Goal: Information Seeking & Learning: Learn about a topic

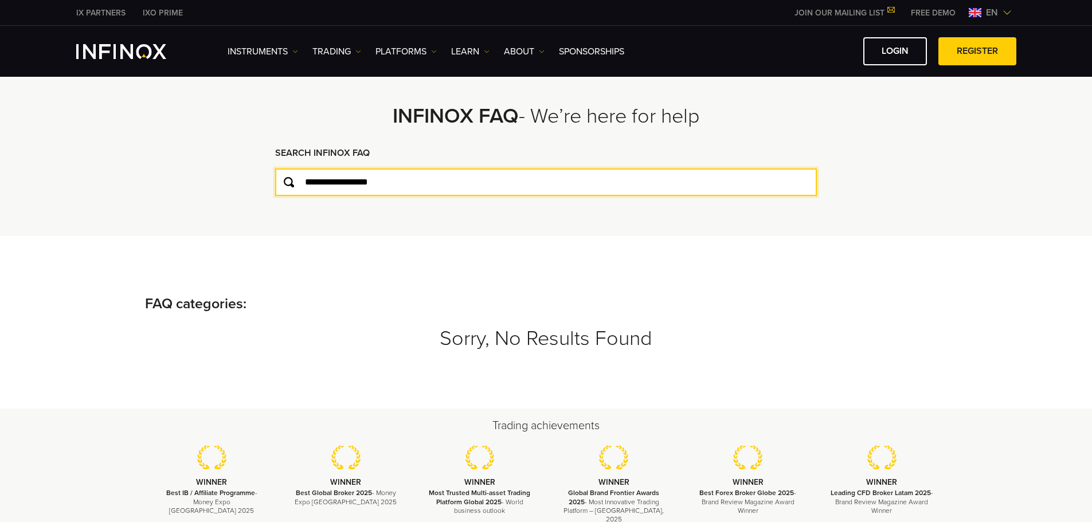
click at [438, 189] on input "**********" at bounding box center [545, 182] width 541 height 28
type input "******"
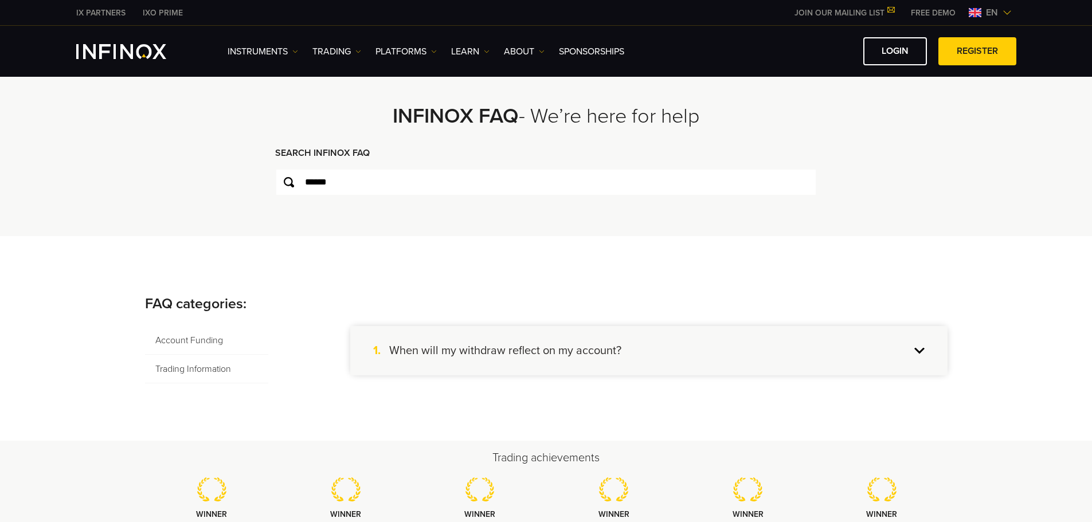
click at [162, 366] on span "Trading Information" at bounding box center [206, 369] width 123 height 29
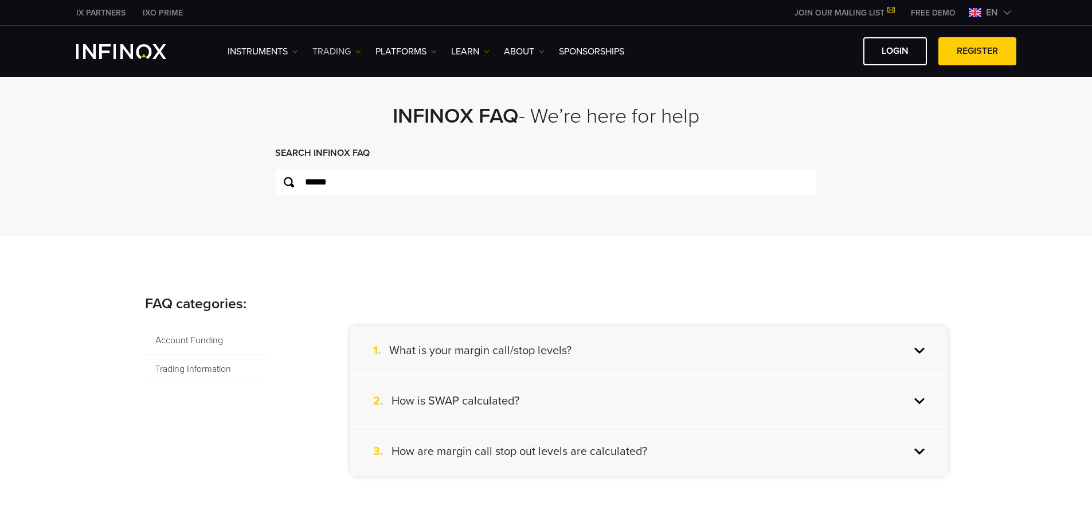
click at [354, 55] on link "TRADING" at bounding box center [336, 52] width 49 height 14
click at [293, 56] on link "Instruments" at bounding box center [262, 52] width 70 height 14
click at [269, 115] on link "Product Information" at bounding box center [277, 112] width 100 height 25
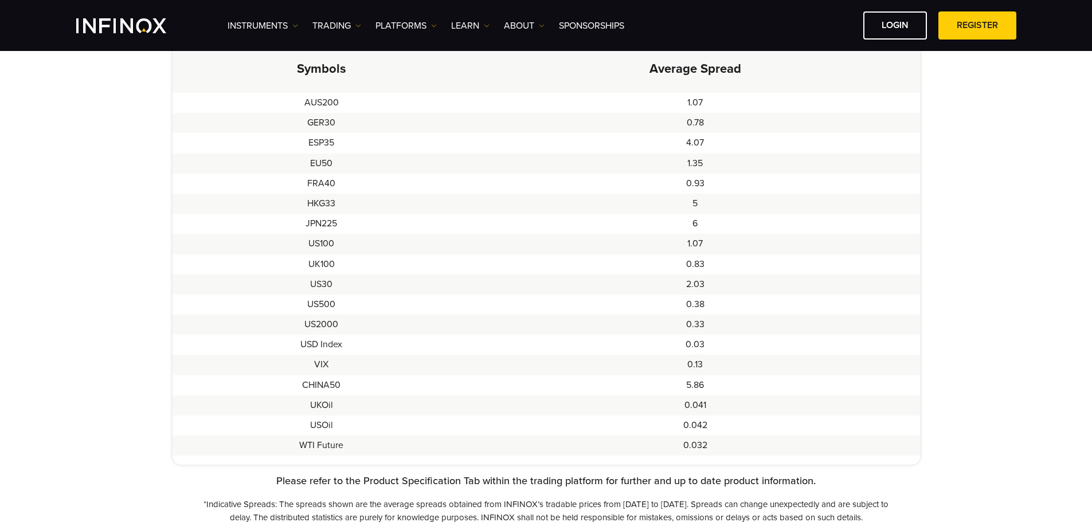
scroll to position [172, 0]
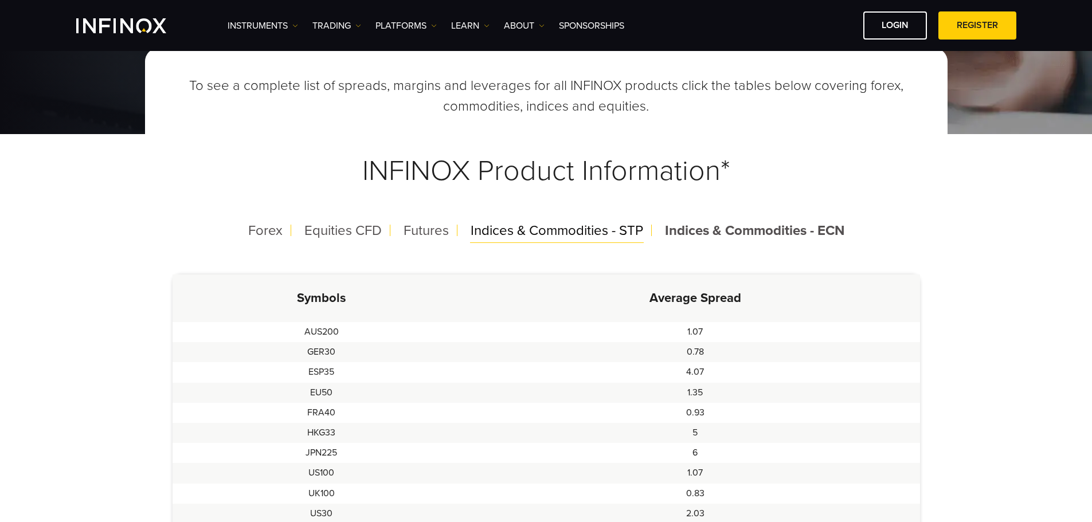
click at [611, 224] on span "Indices & Commodities - STP" at bounding box center [556, 230] width 172 height 17
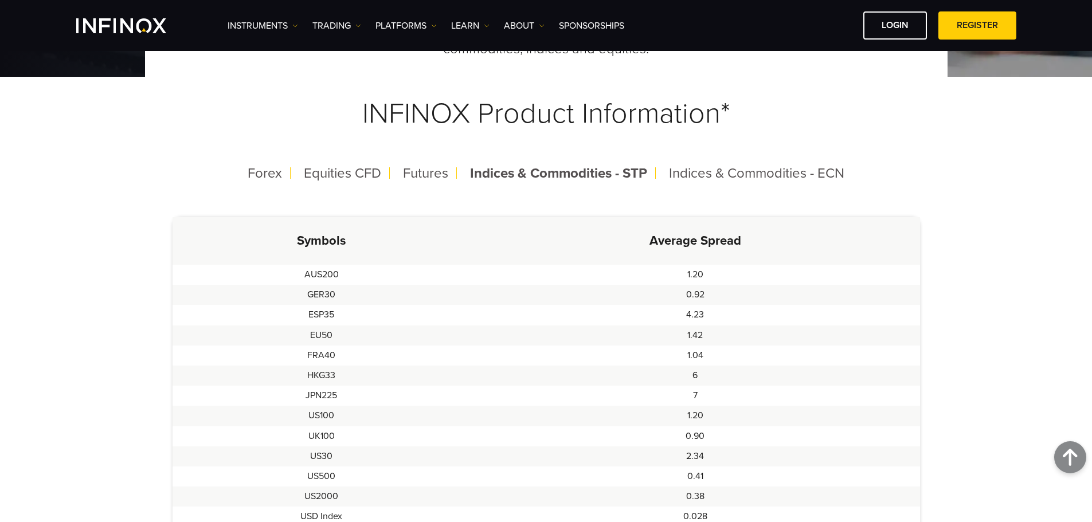
scroll to position [115, 0]
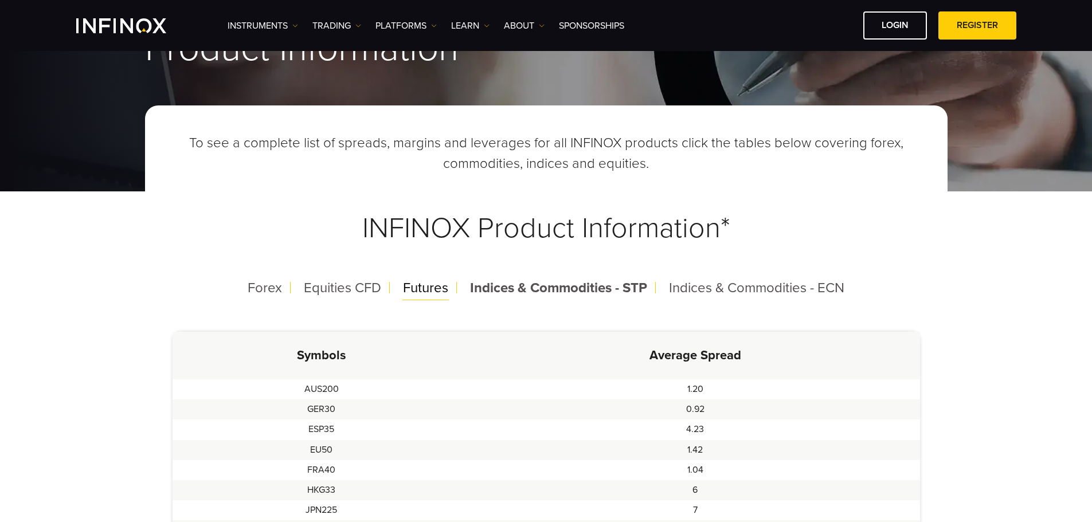
click at [416, 290] on span "Futures" at bounding box center [425, 288] width 45 height 17
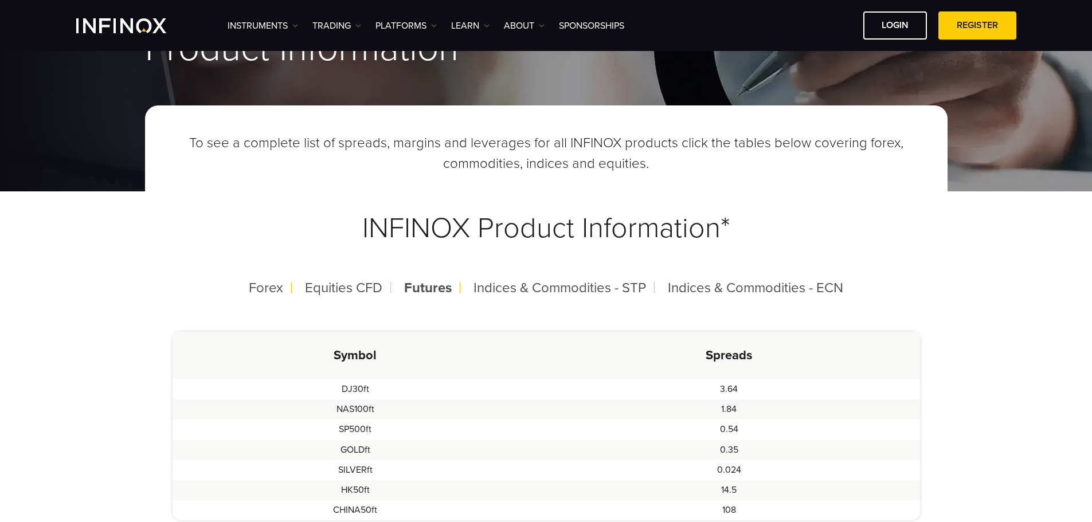
scroll to position [0, 0]
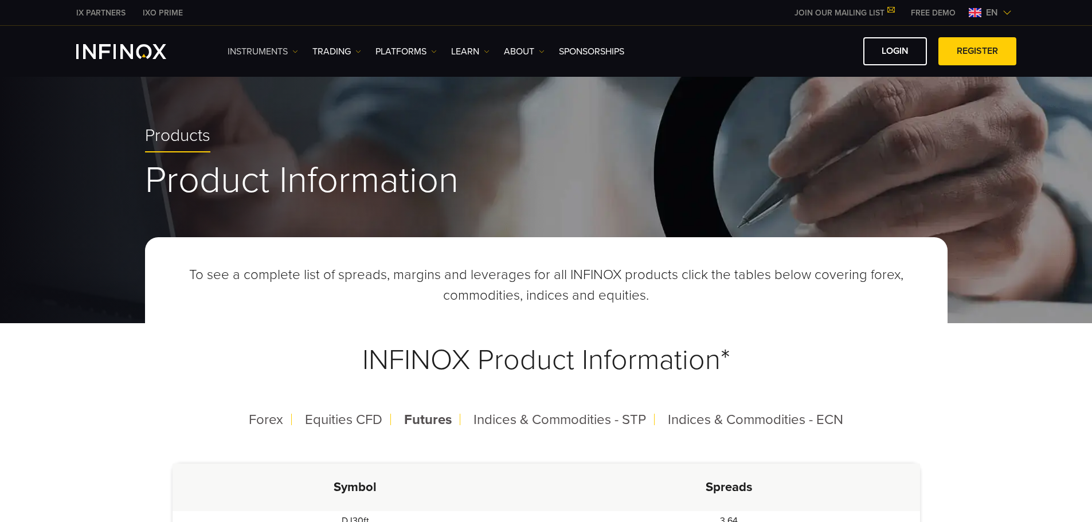
click at [291, 51] on link "Instruments" at bounding box center [262, 52] width 70 height 14
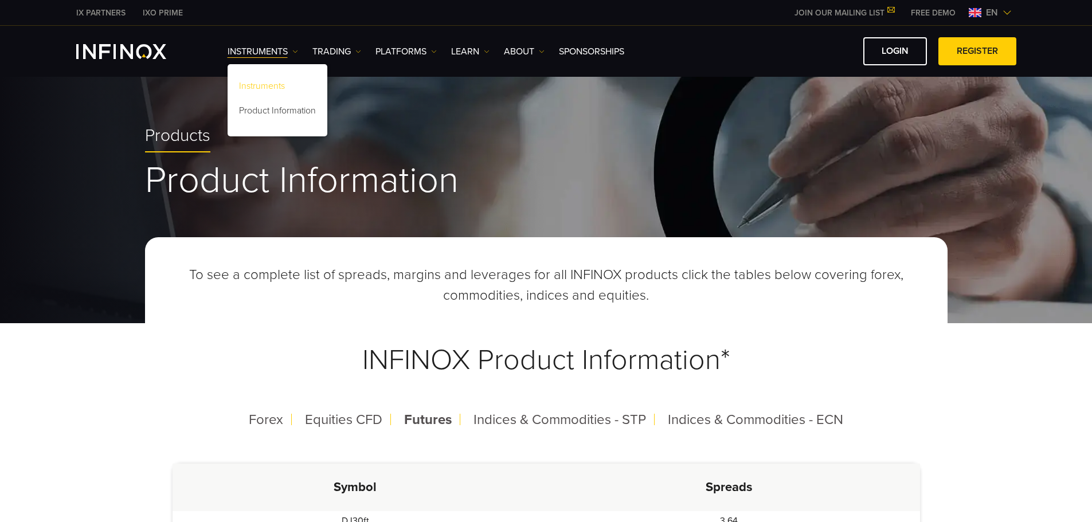
click at [274, 83] on link "Instruments" at bounding box center [277, 88] width 100 height 25
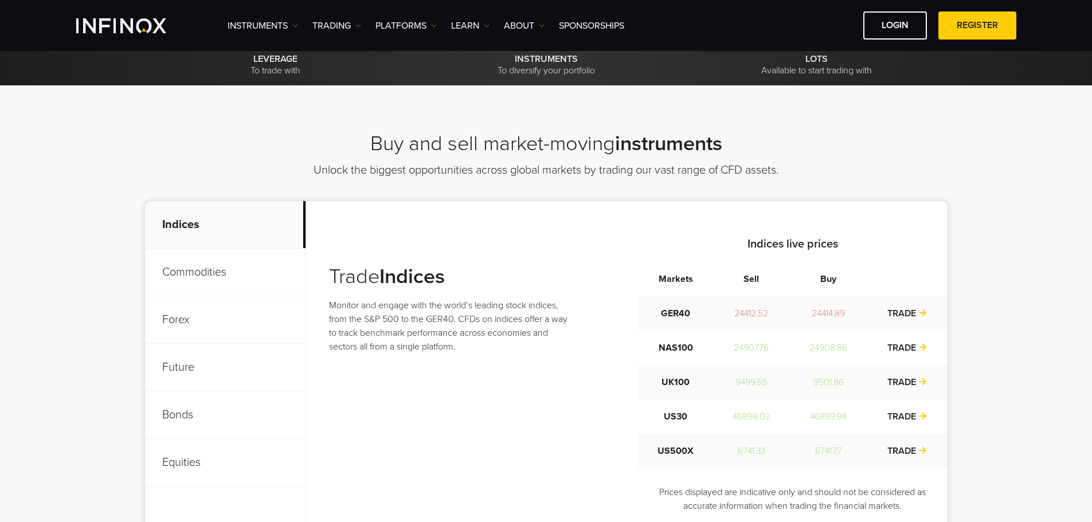
scroll to position [411, 0]
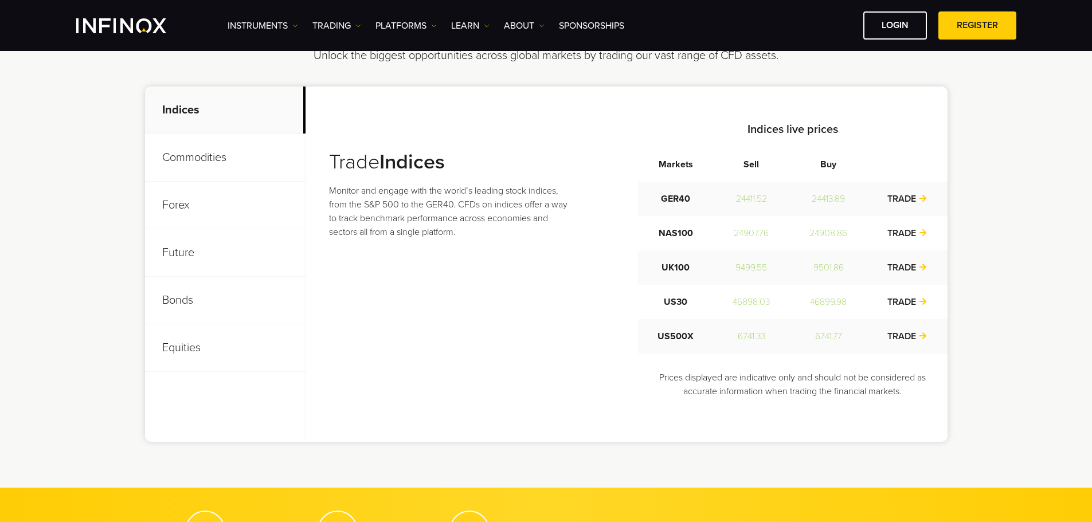
click at [197, 167] on p "Commodities" at bounding box center [225, 158] width 160 height 48
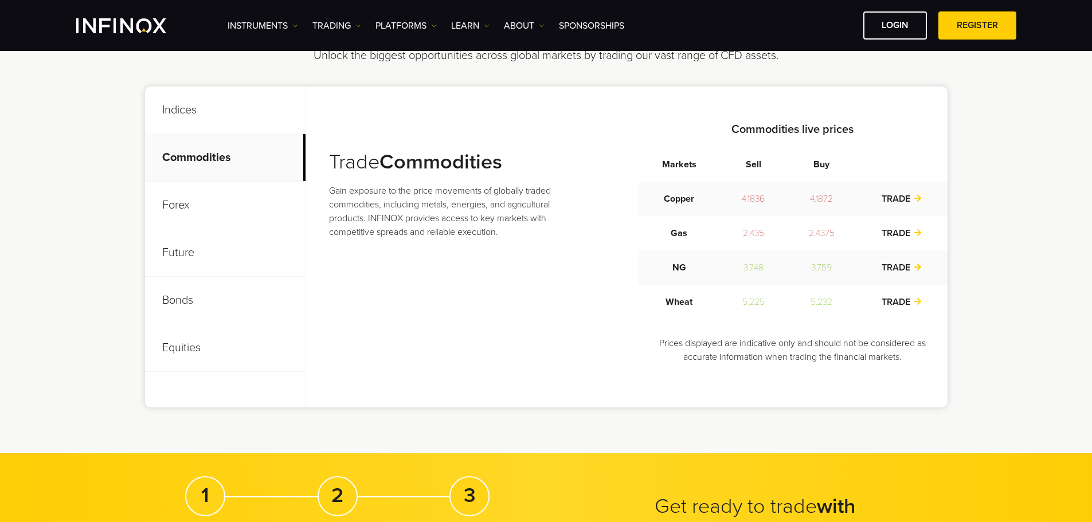
click at [189, 203] on p "Forex" at bounding box center [225, 206] width 160 height 48
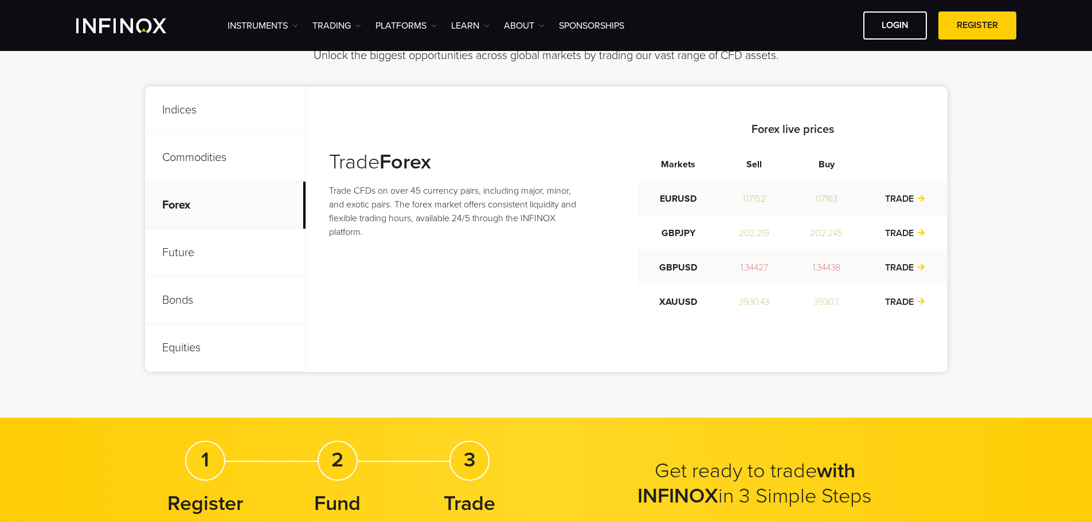
click at [197, 252] on p "Future" at bounding box center [225, 253] width 160 height 48
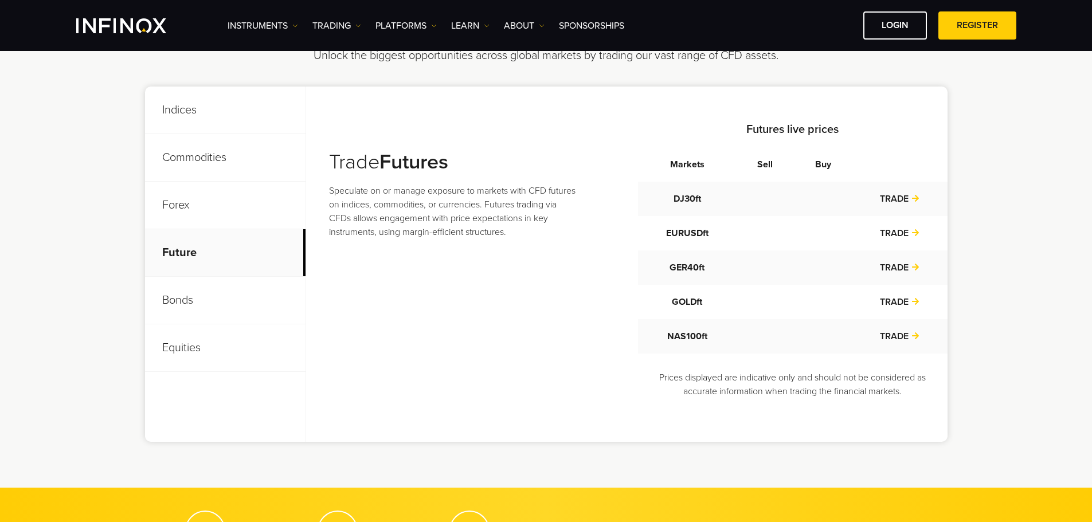
click at [202, 324] on p "Bonds" at bounding box center [225, 301] width 160 height 48
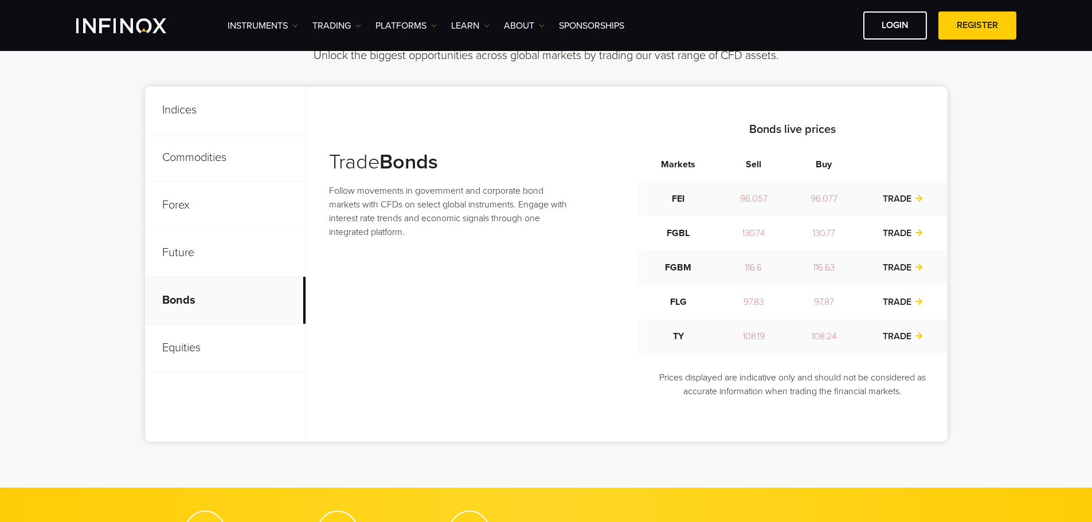
click at [201, 382] on div "Indices Commodities Forex Future Bonds Equities Trade Indices Indices live pric…" at bounding box center [546, 264] width 802 height 355
click at [203, 351] on p "Equities" at bounding box center [225, 348] width 160 height 48
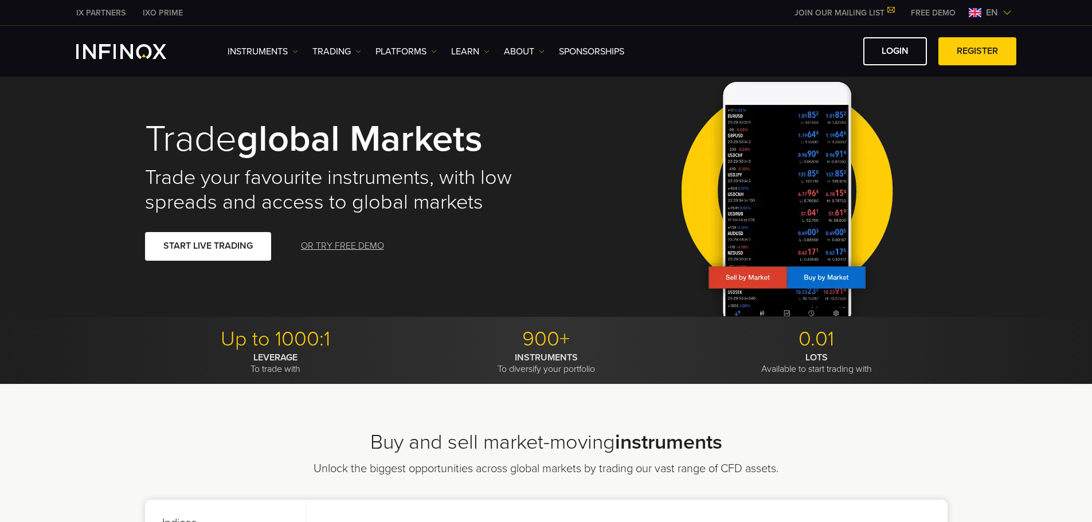
scroll to position [0, 0]
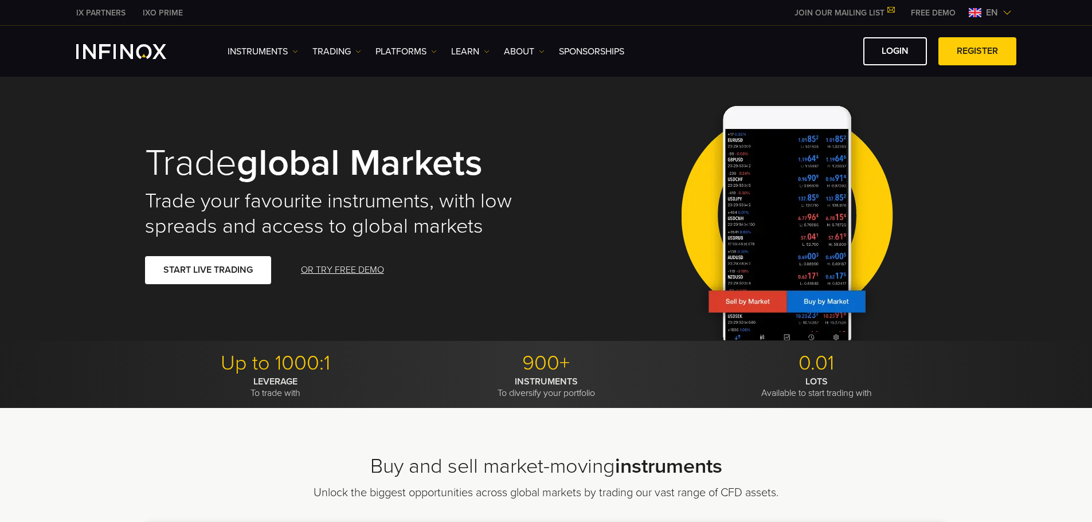
click at [299, 71] on div "Instruments Instruments Product Information TRADING" at bounding box center [546, 51] width 1092 height 51
click at [297, 47] on link "Instruments" at bounding box center [262, 52] width 70 height 14
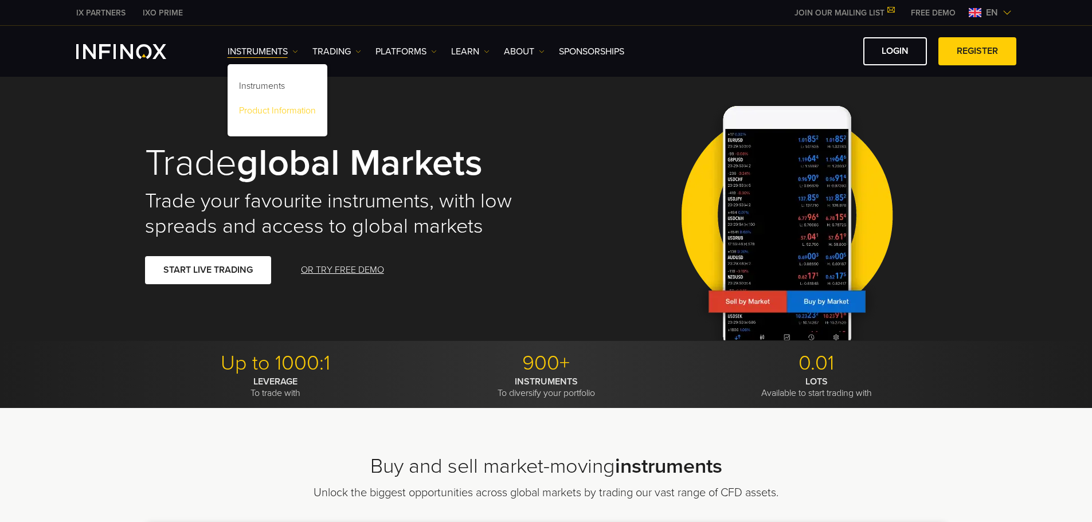
click at [282, 110] on link "Product Information" at bounding box center [277, 112] width 100 height 25
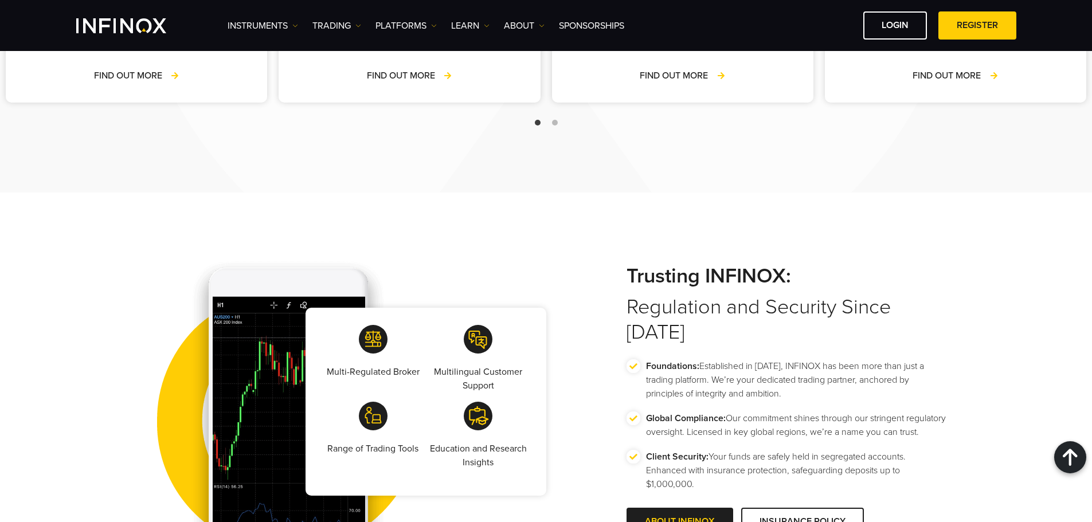
scroll to position [2120, 0]
